Goal: Task Accomplishment & Management: Manage account settings

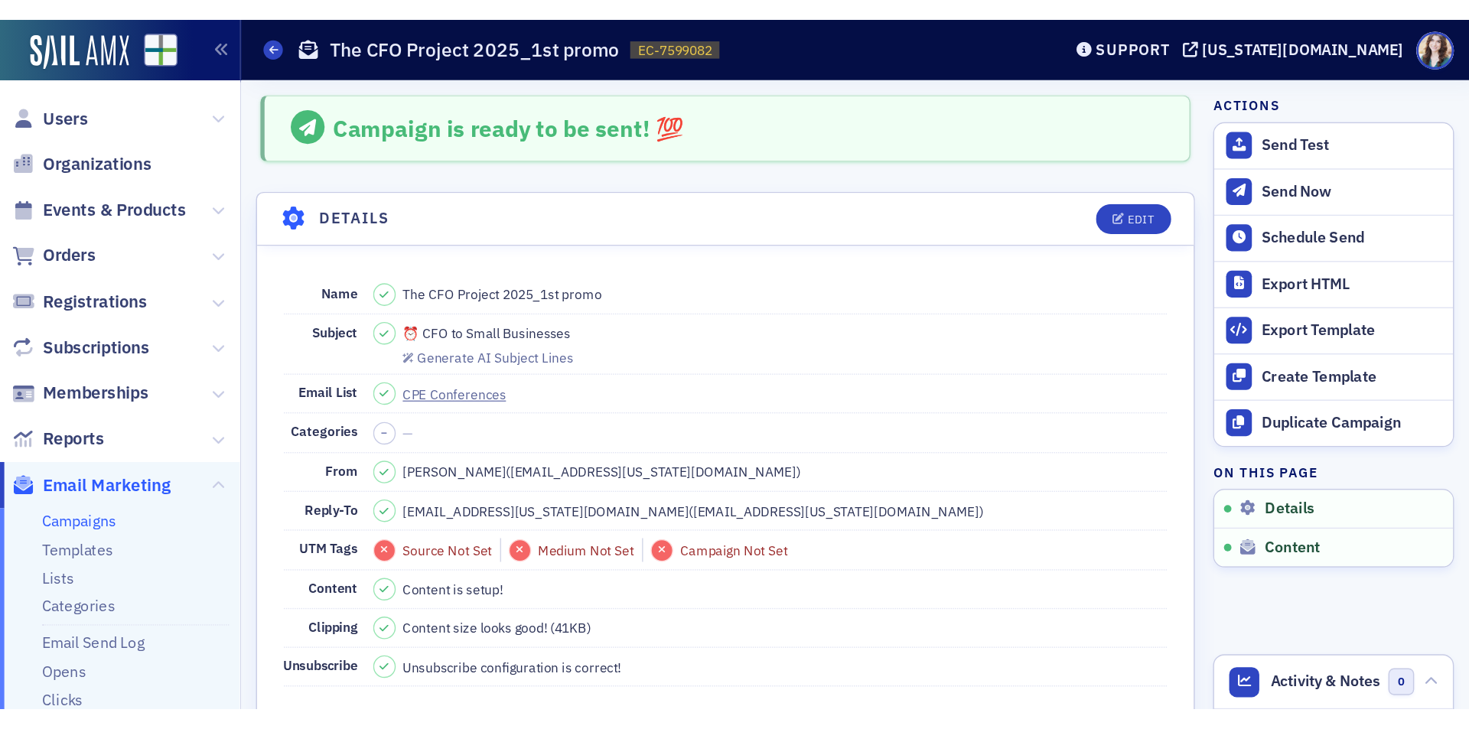
scroll to position [880, 0]
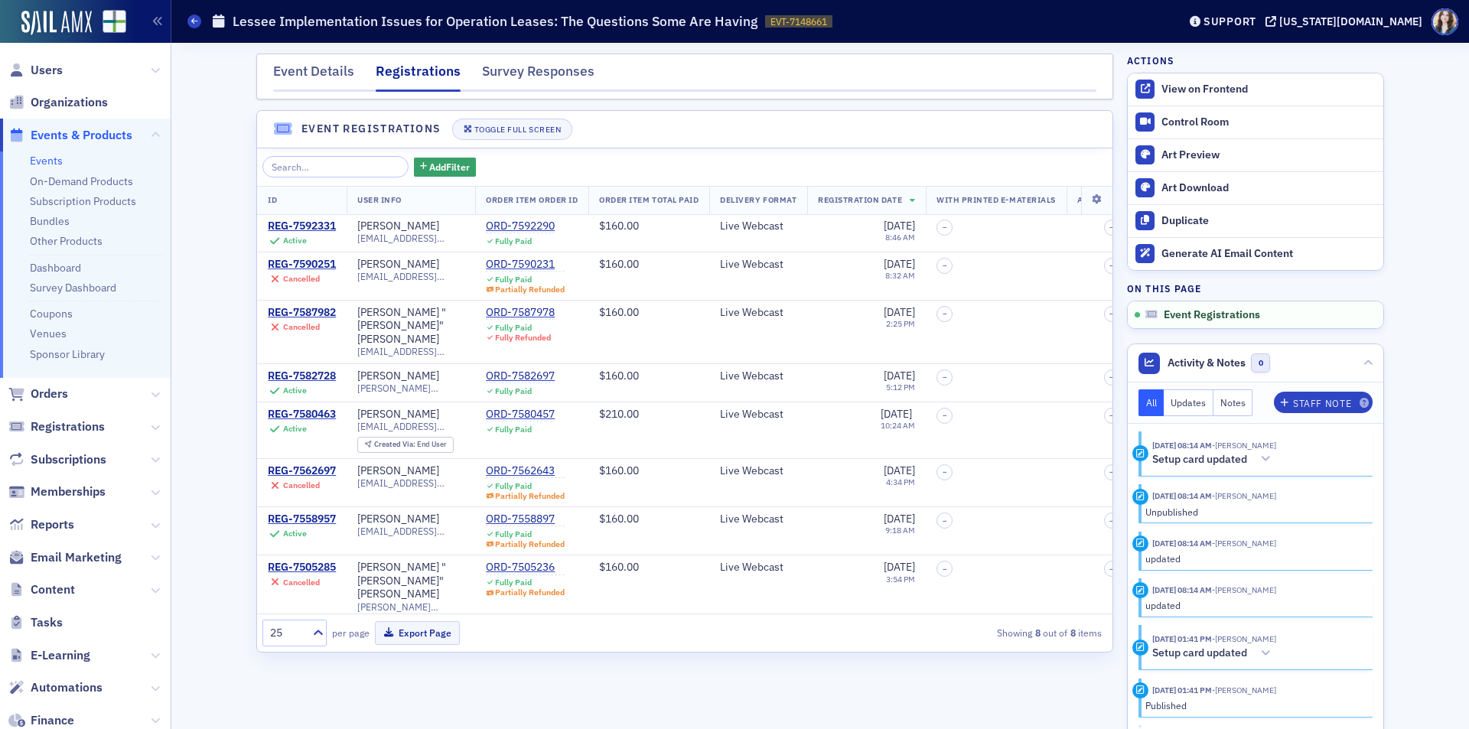
click at [46, 160] on link "Events" at bounding box center [46, 161] width 33 height 14
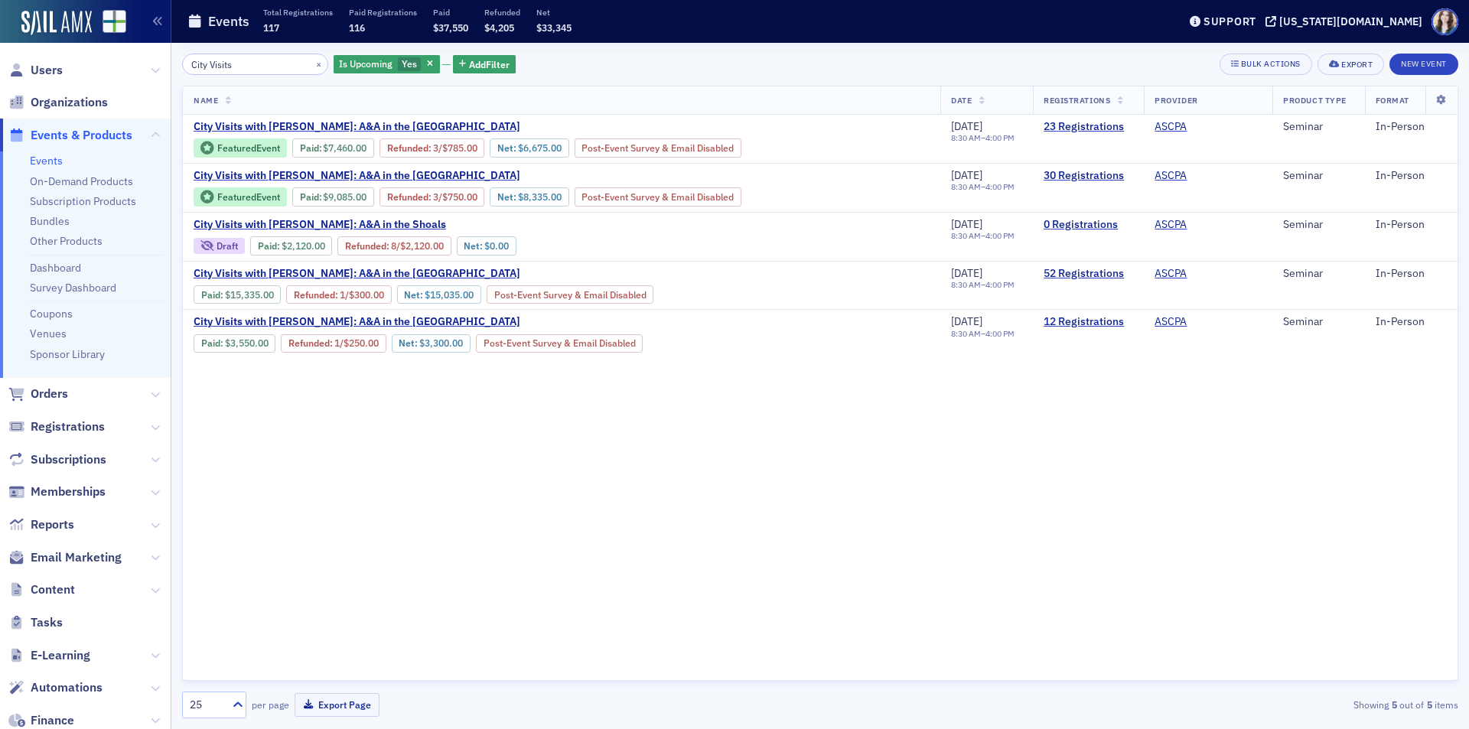
scroll to position [77, 0]
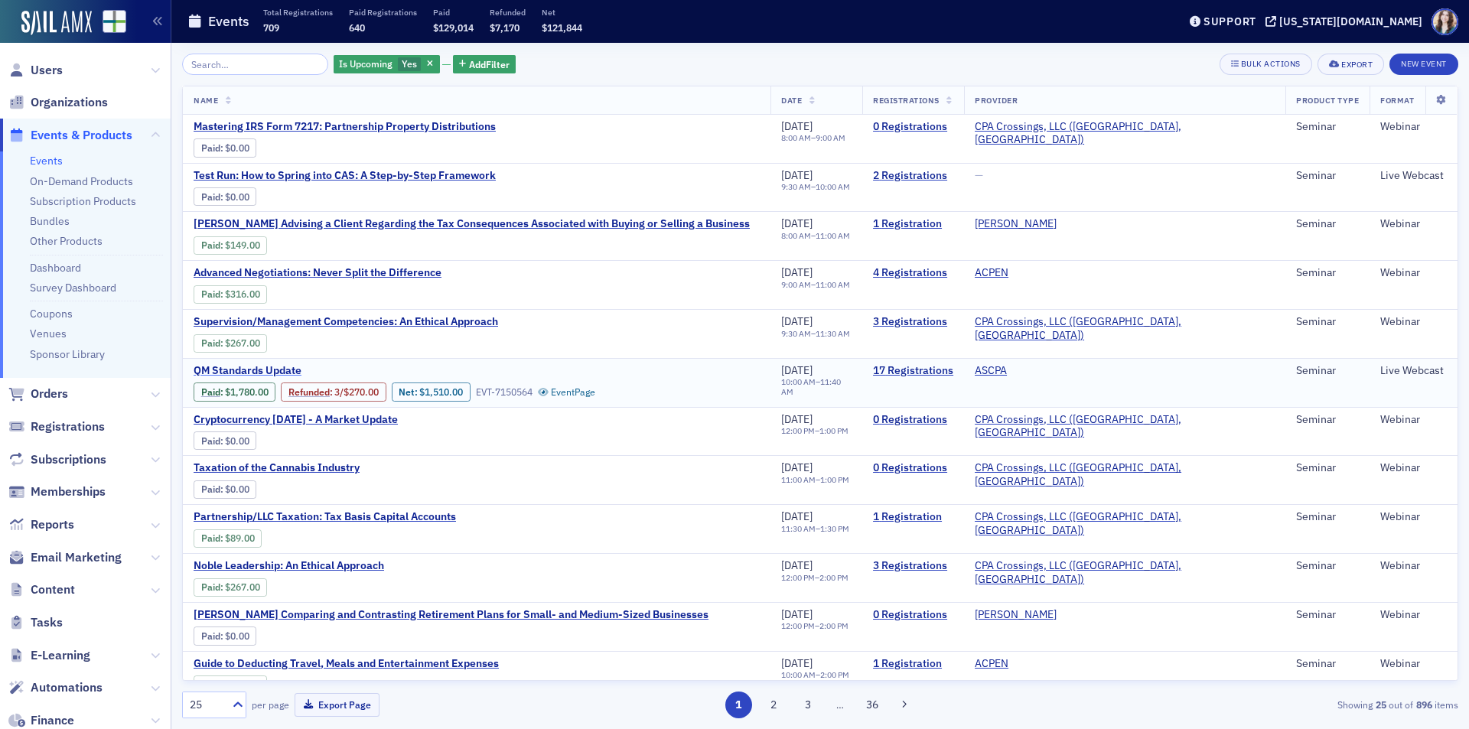
click at [285, 367] on span "QM Standards Update" at bounding box center [322, 371] width 257 height 14
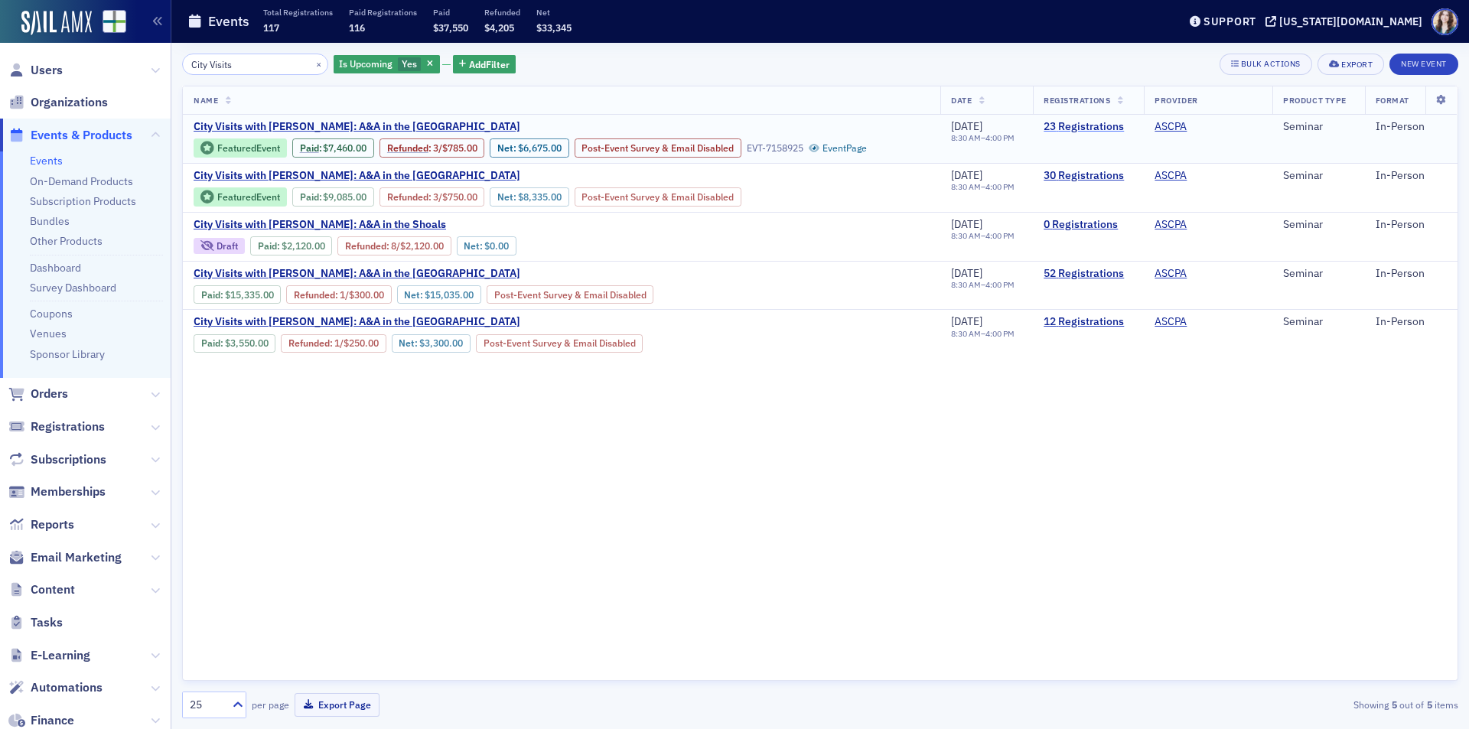
click at [1071, 125] on link "23 Registrations" at bounding box center [1089, 127] width 90 height 14
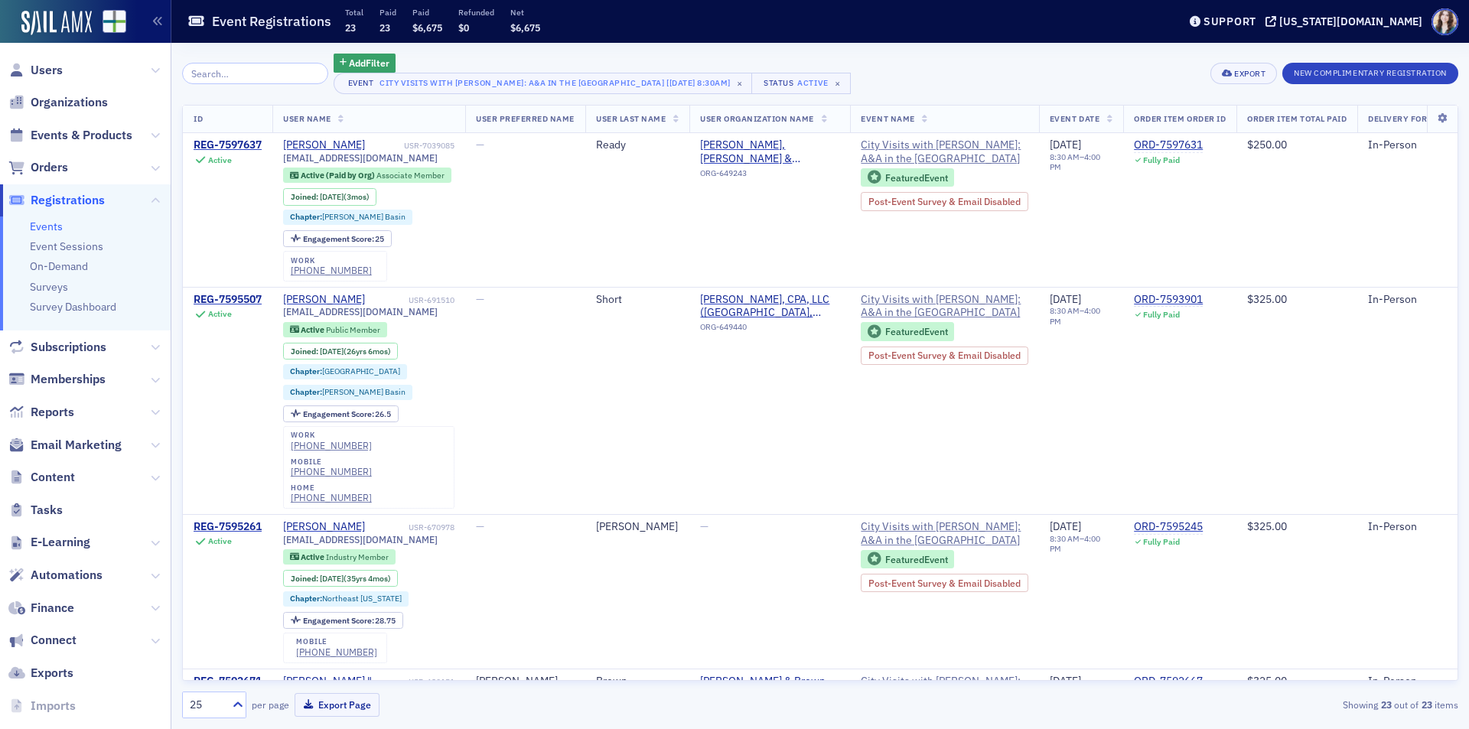
click at [813, 74] on div "Add Filter Event City Visits with [PERSON_NAME]: A&A in the [GEOGRAPHIC_DATA] […" at bounding box center [820, 74] width 1277 height 41
click at [335, 107] on th "User Name" at bounding box center [368, 120] width 193 height 28
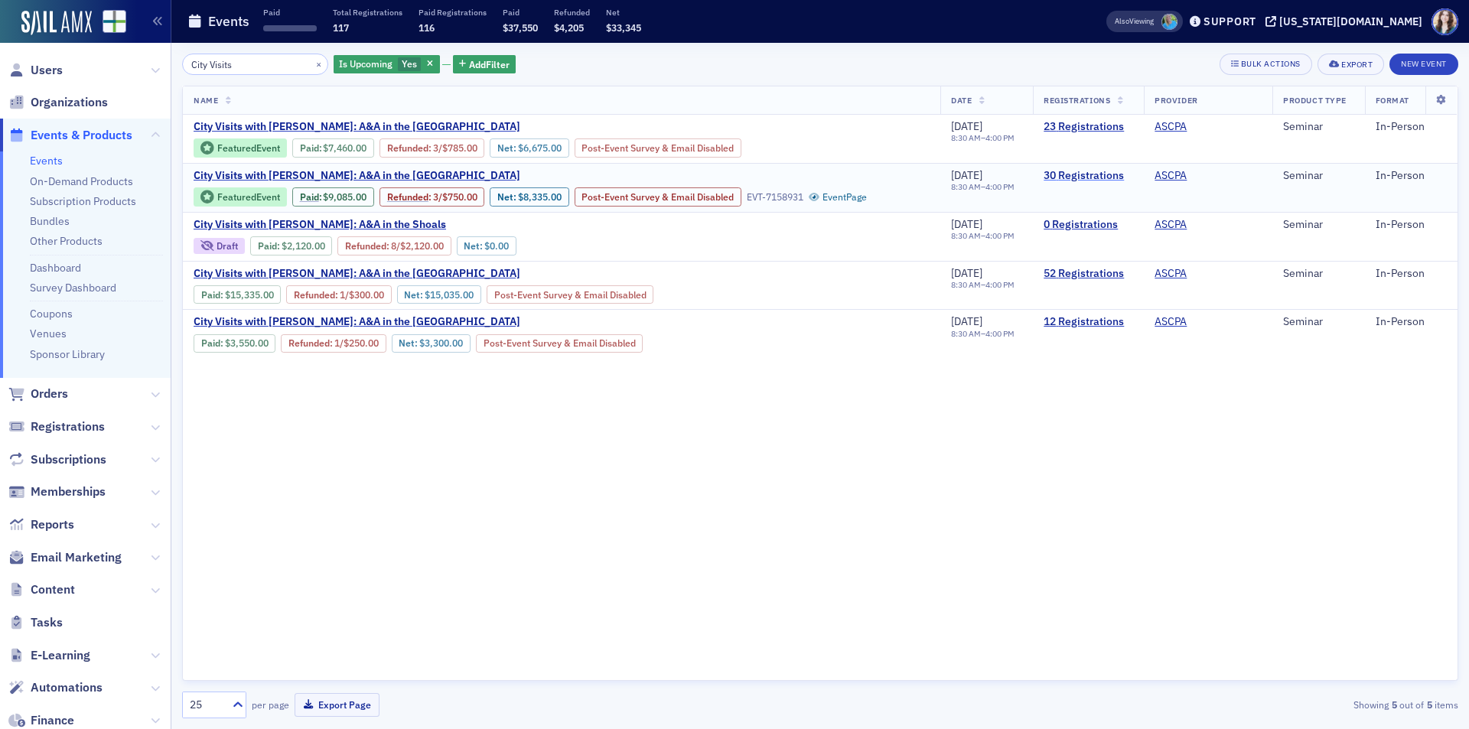
click at [1113, 171] on link "30 Registrations" at bounding box center [1089, 176] width 90 height 14
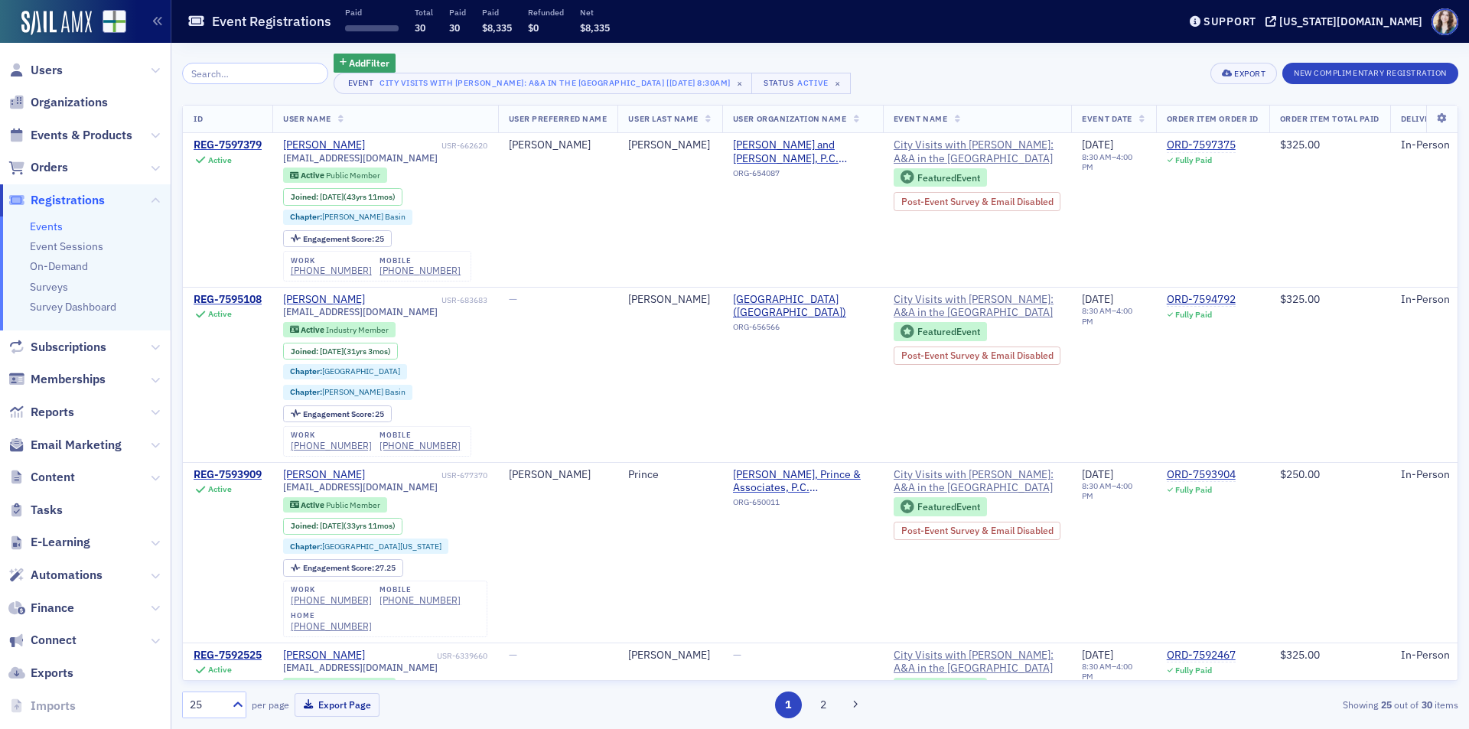
drag, startPoint x: 340, startPoint y: 119, endPoint x: 918, endPoint y: 57, distance: 581.9
click at [340, 119] on th "User Name" at bounding box center [385, 120] width 226 height 28
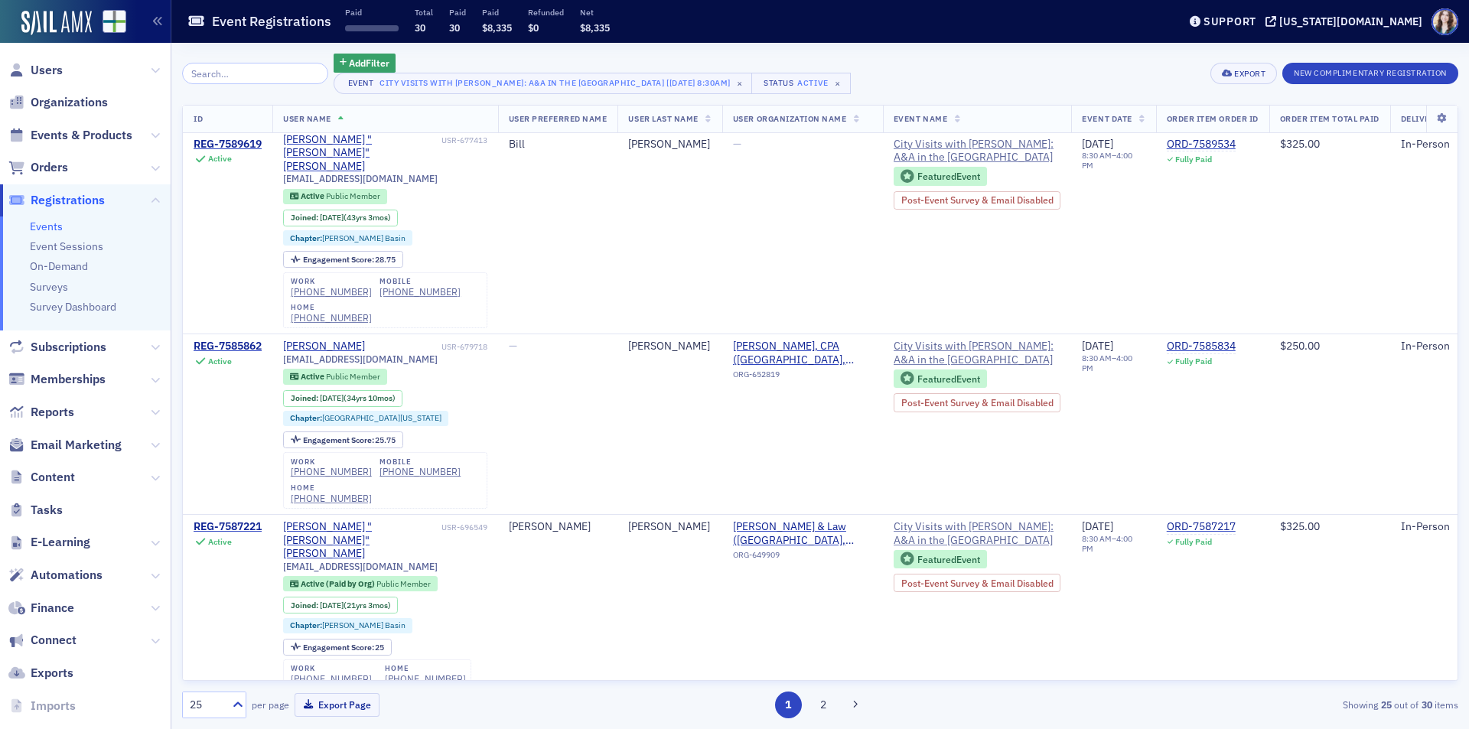
scroll to position [3544, 0]
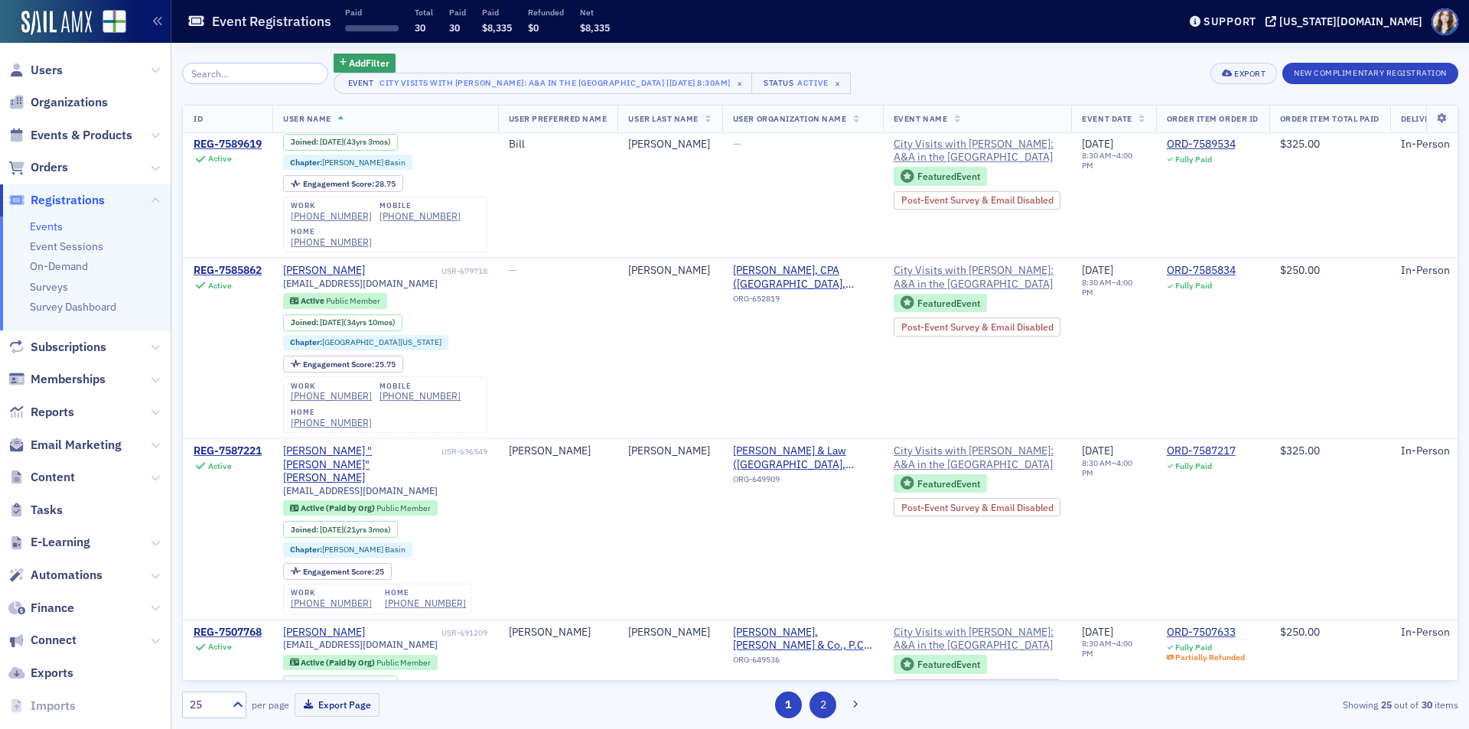
click at [824, 710] on button "2" at bounding box center [823, 705] width 27 height 27
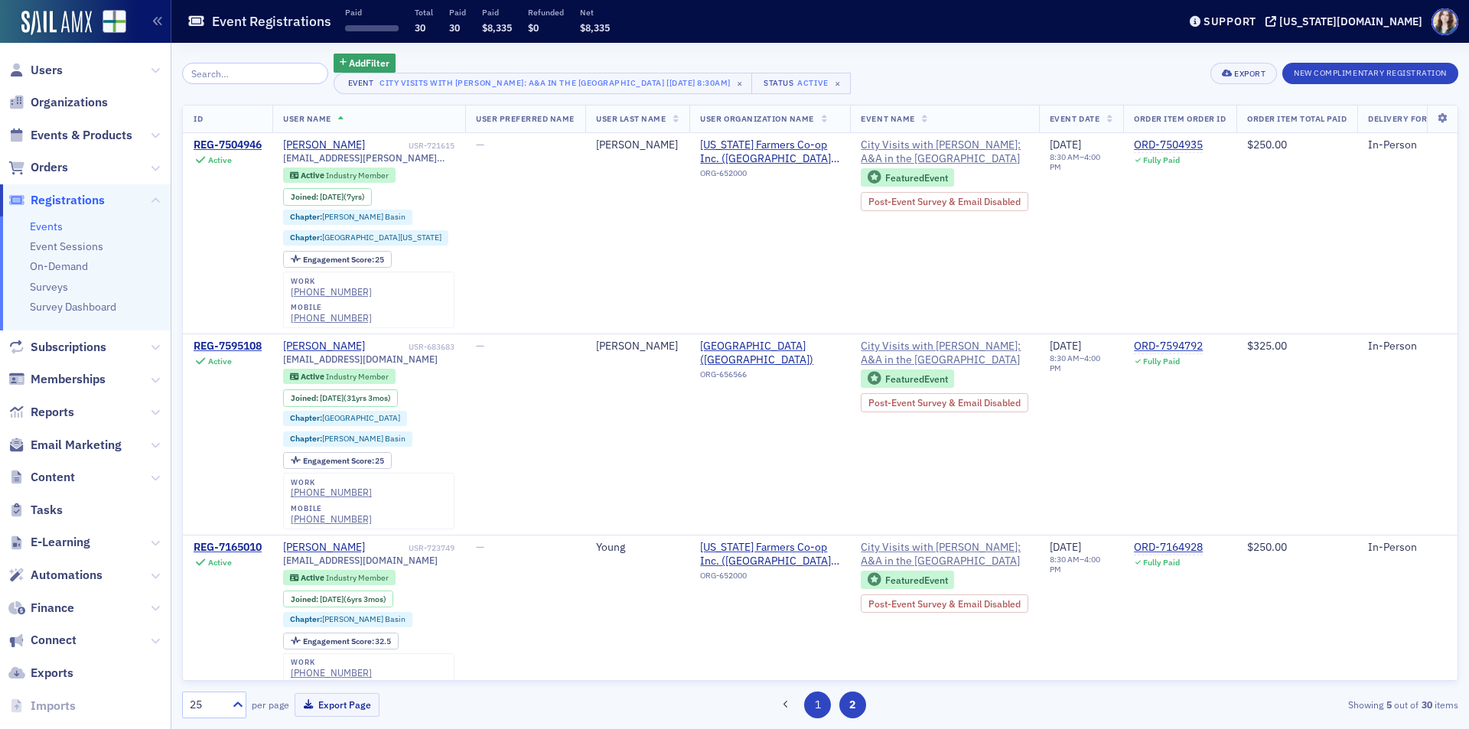
click at [820, 700] on button "1" at bounding box center [817, 705] width 27 height 27
